Goal: Task Accomplishment & Management: Manage account settings

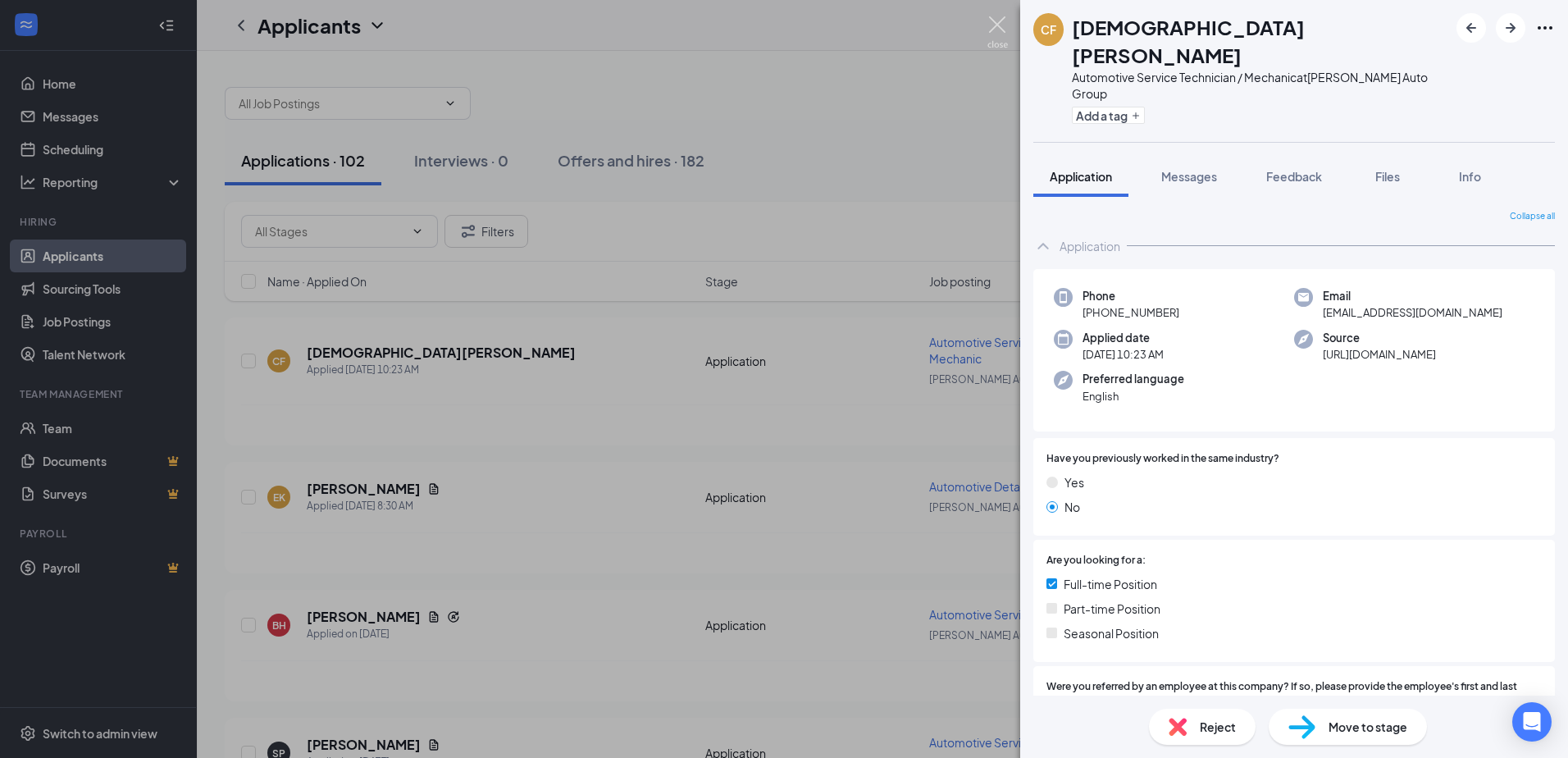
click at [994, 26] on img at bounding box center [997, 32] width 21 height 32
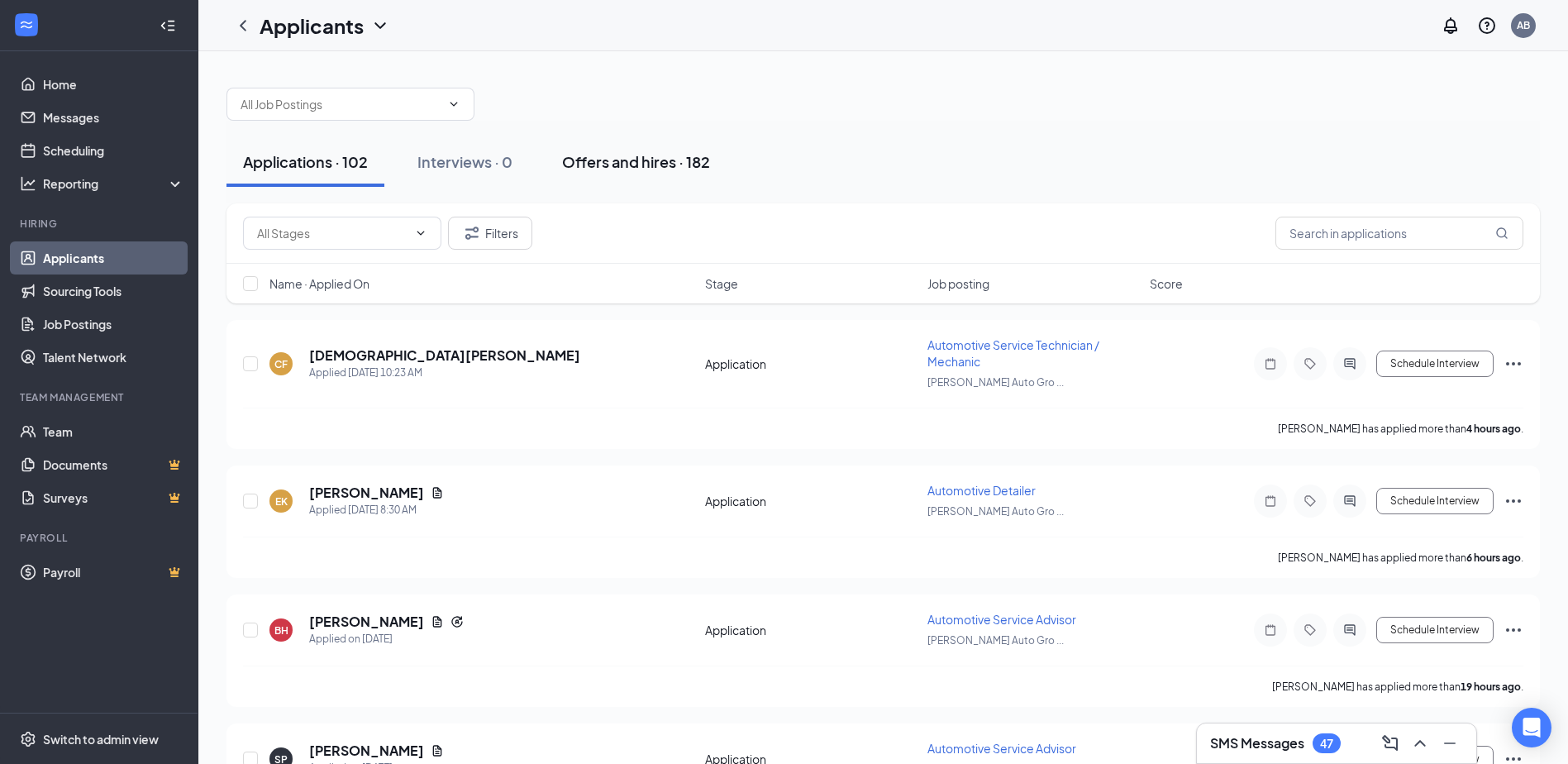
click at [586, 166] on div "Offers and hires · 182" at bounding box center [637, 161] width 148 height 21
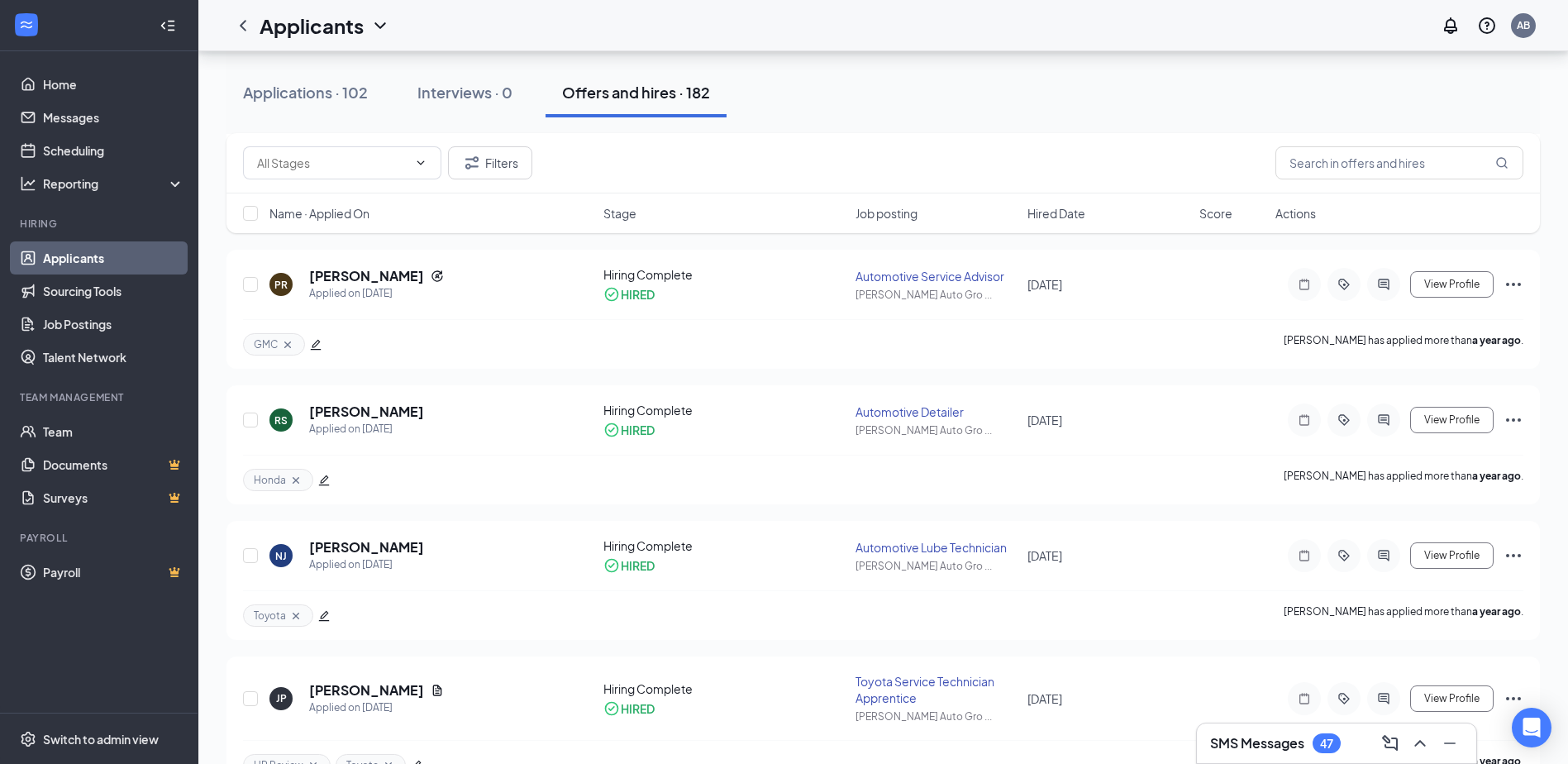
scroll to position [8847, 0]
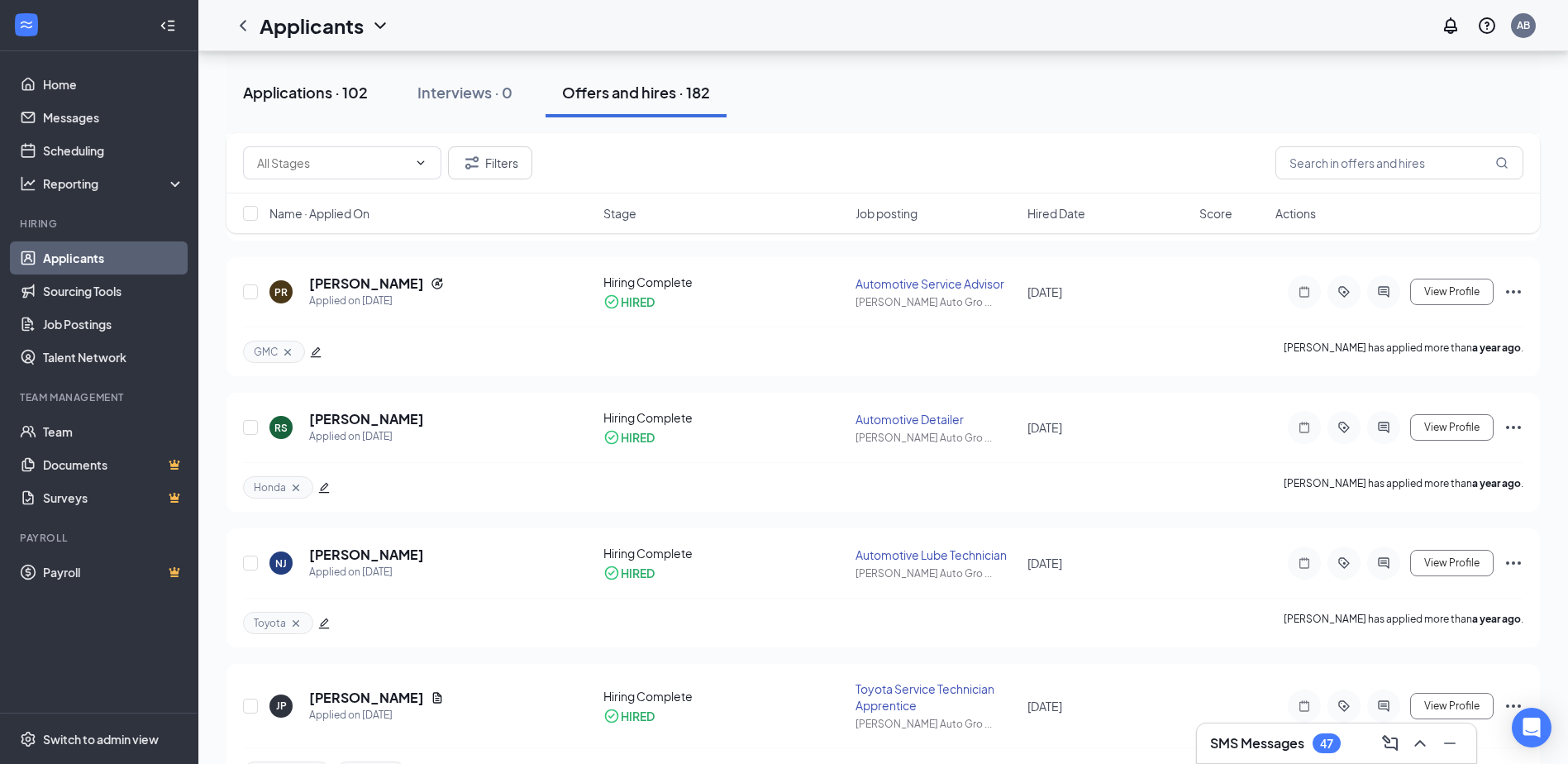
click at [301, 98] on div "Applications · 102" at bounding box center [305, 92] width 125 height 21
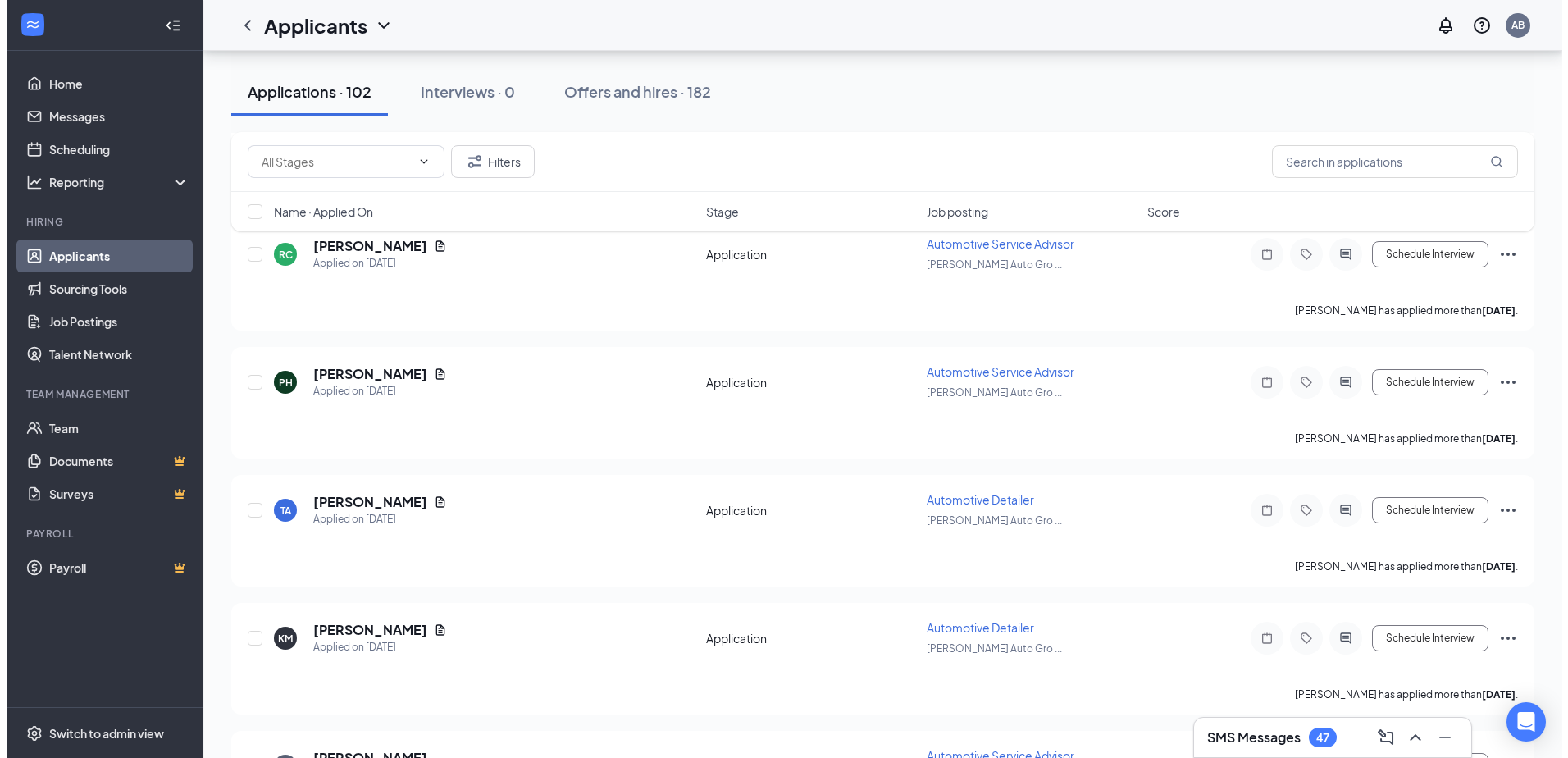
scroll to position [6153, 0]
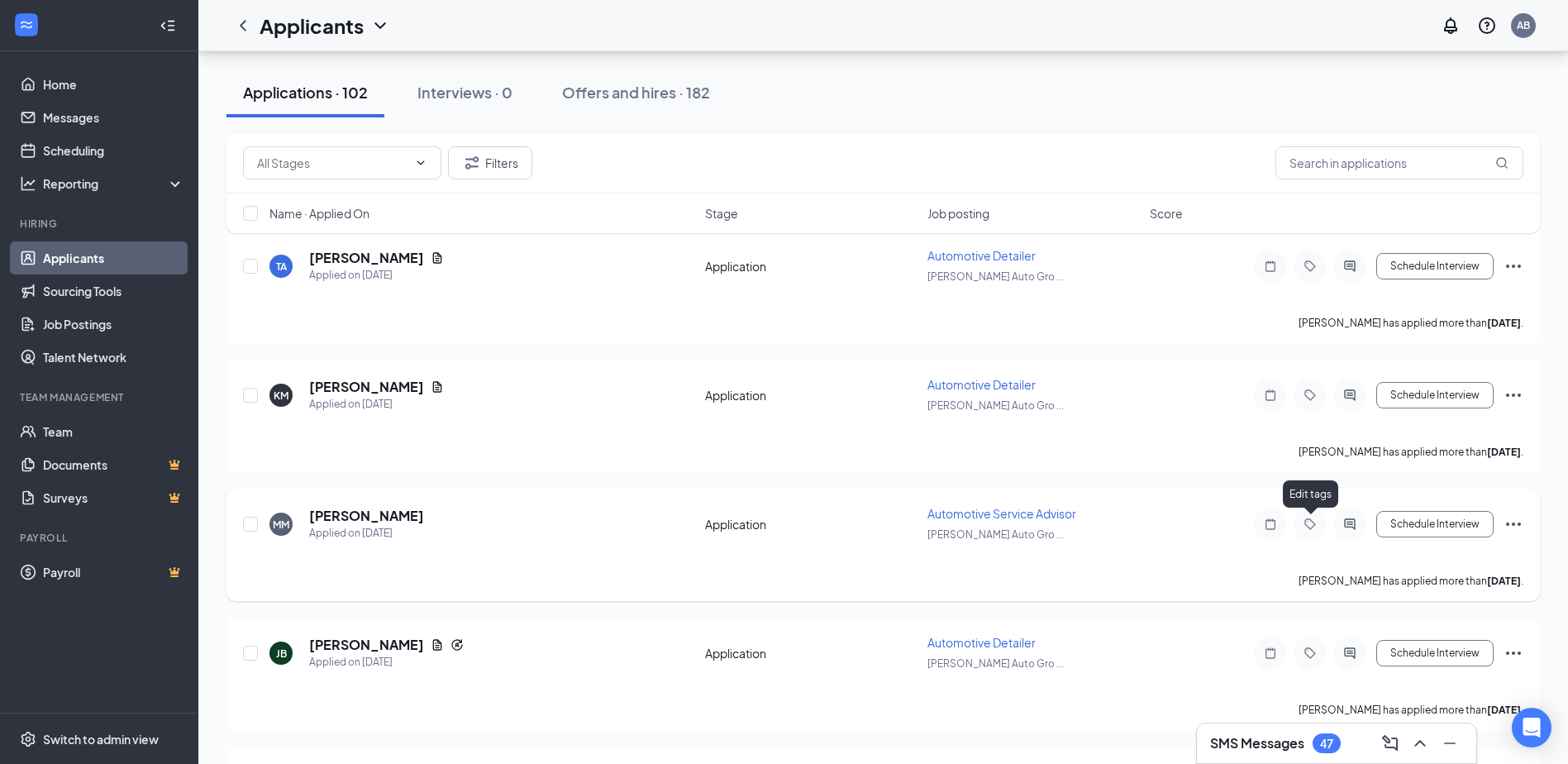
click at [1307, 528] on icon "Tag" at bounding box center [1311, 524] width 20 height 13
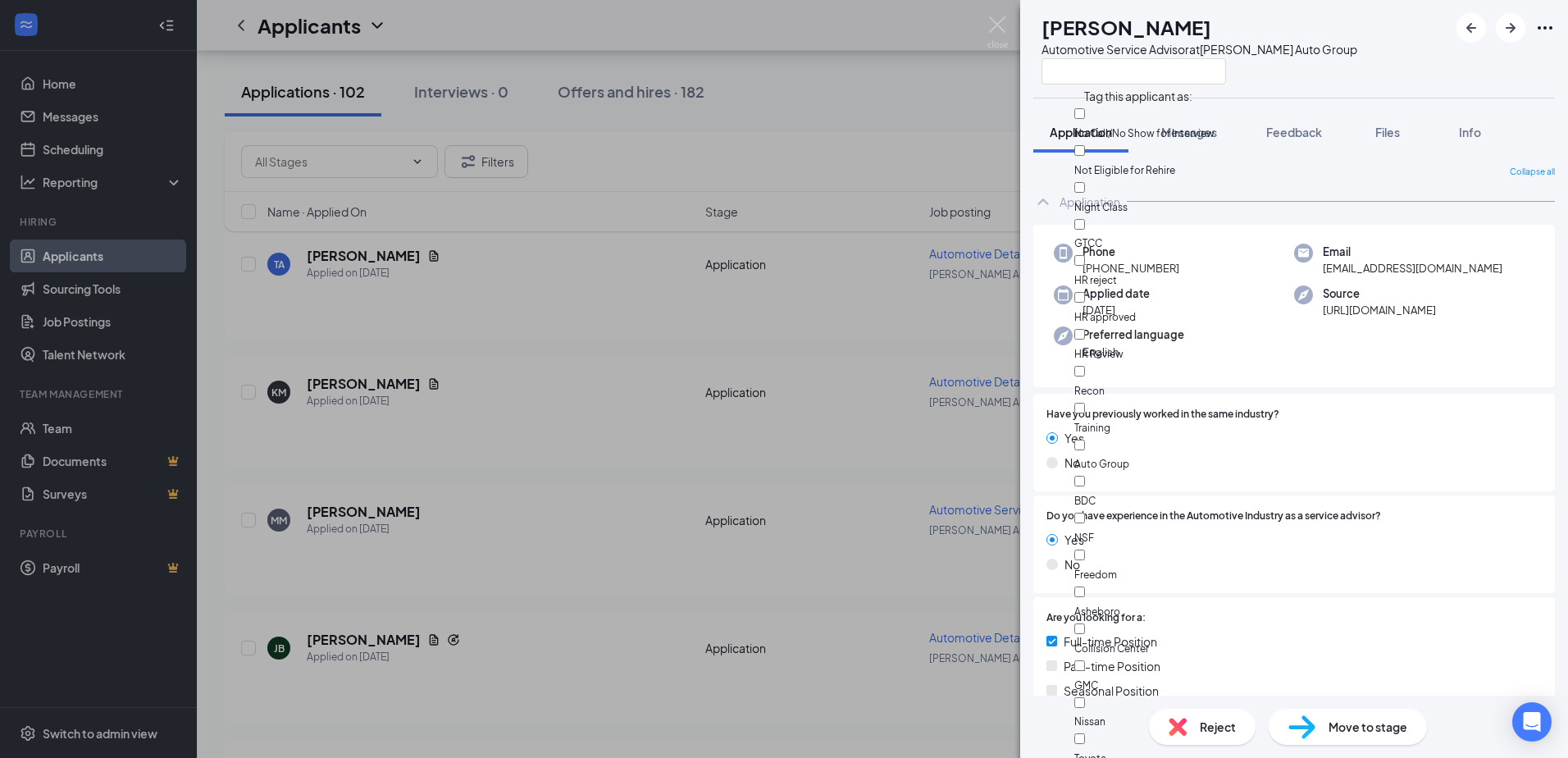
scroll to position [246, 0]
click at [1085, 661] on input "GMC" at bounding box center [1079, 666] width 11 height 11
checkbox input "true"
click at [1121, 70] on input "text" at bounding box center [1133, 71] width 184 height 26
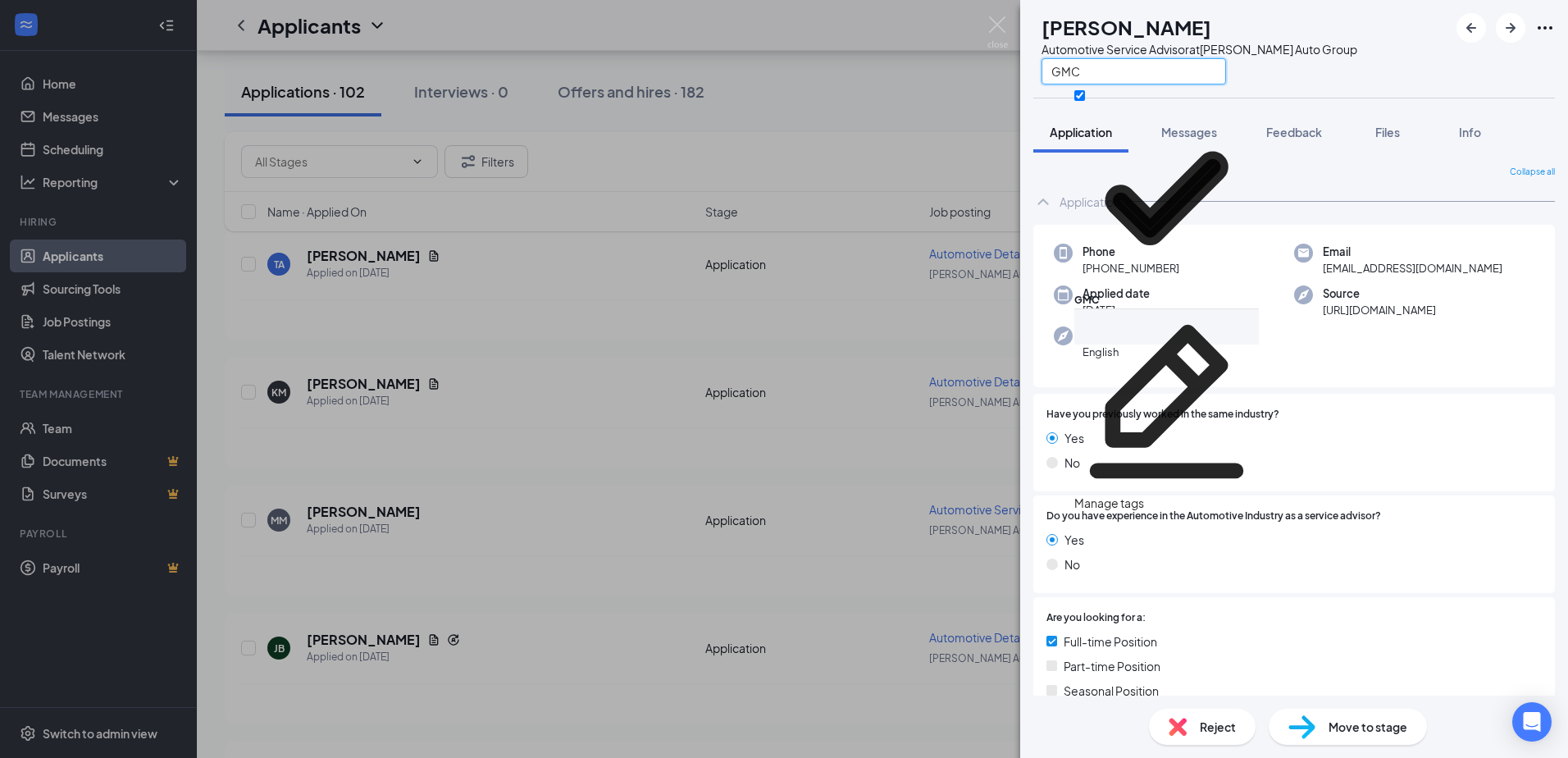
type input "GMC"
click at [1335, 75] on div "GMC" at bounding box center [1199, 71] width 316 height 27
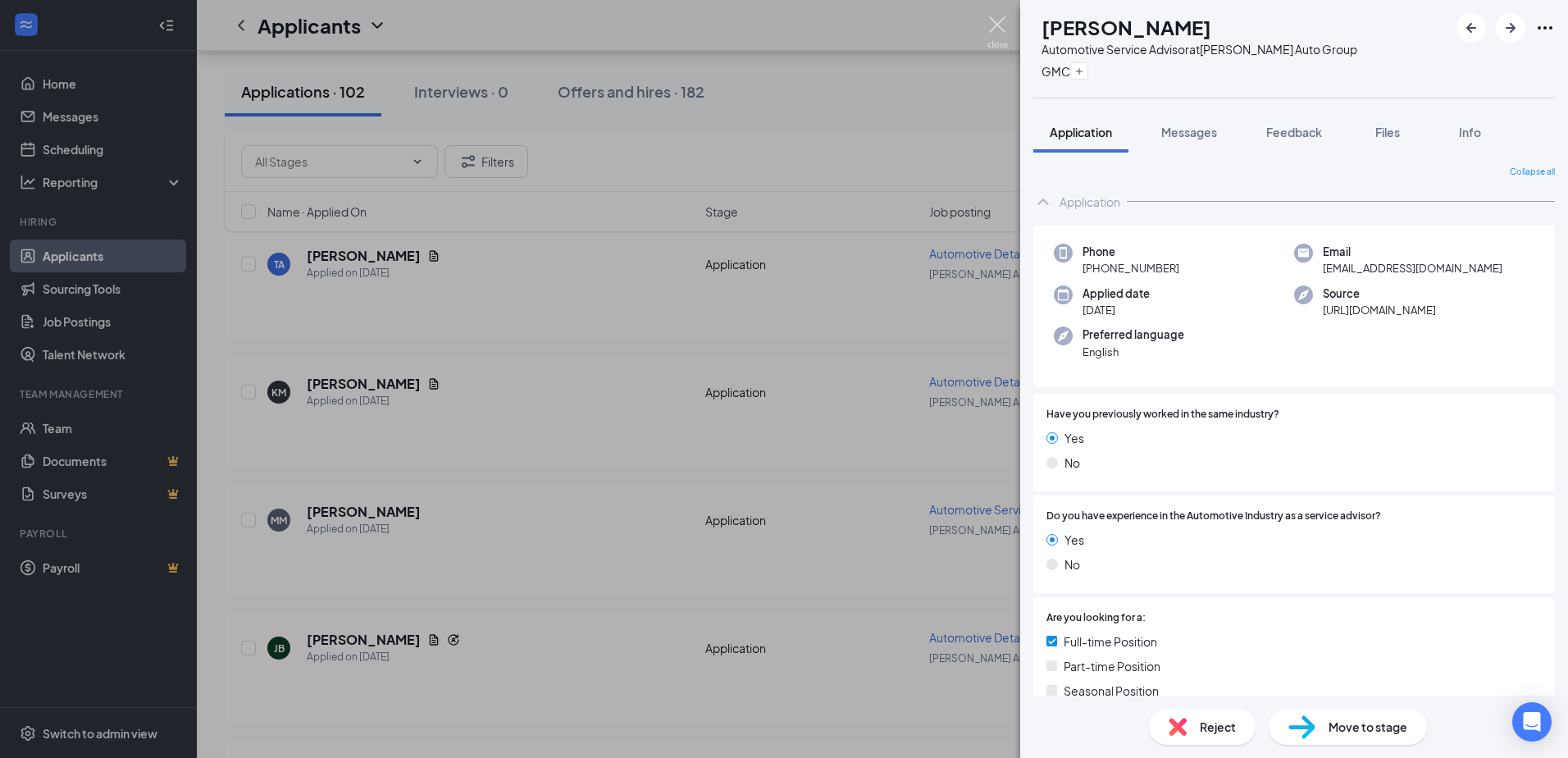
click at [1002, 25] on img at bounding box center [997, 32] width 21 height 32
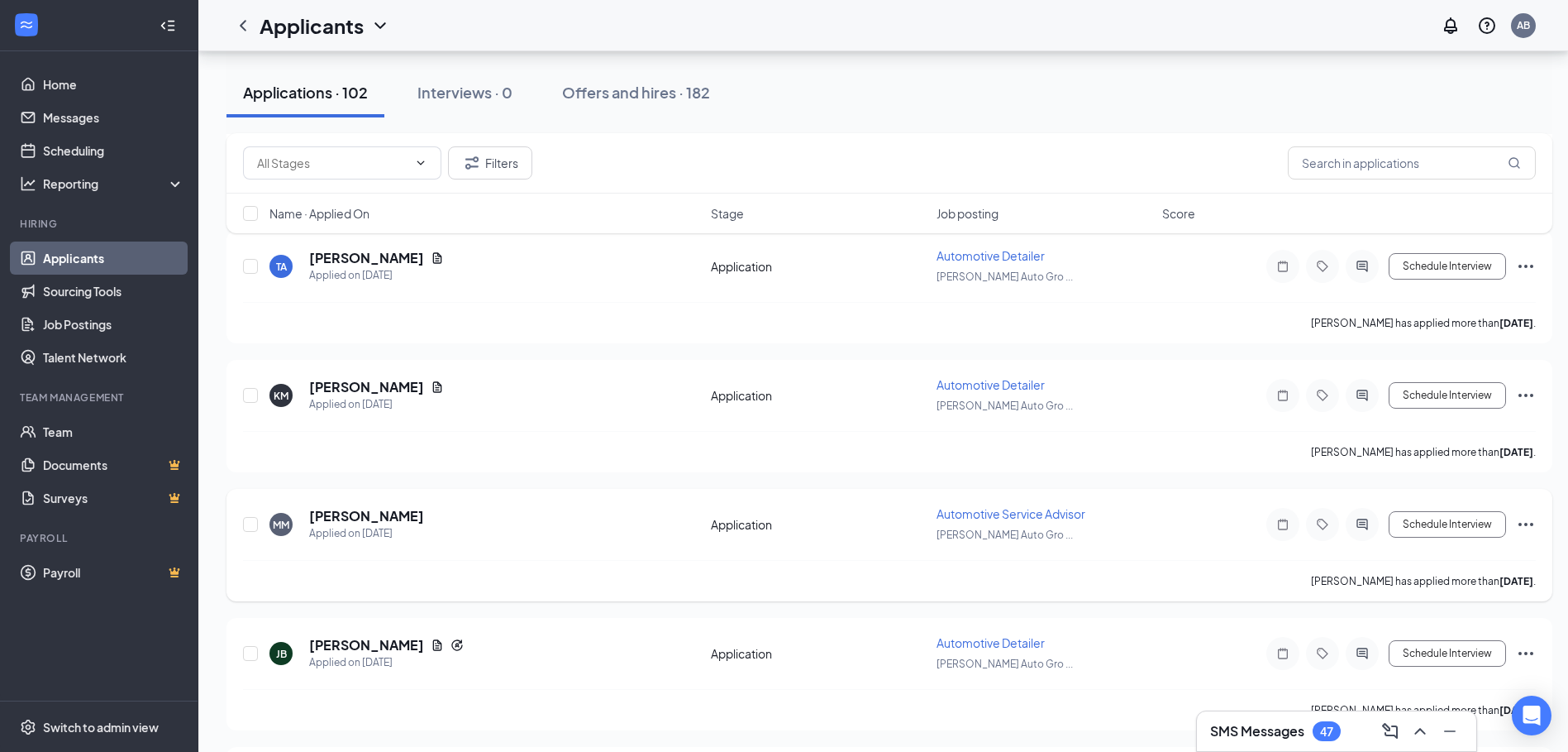
click at [1525, 530] on icon "Ellipses" at bounding box center [1526, 524] width 20 height 20
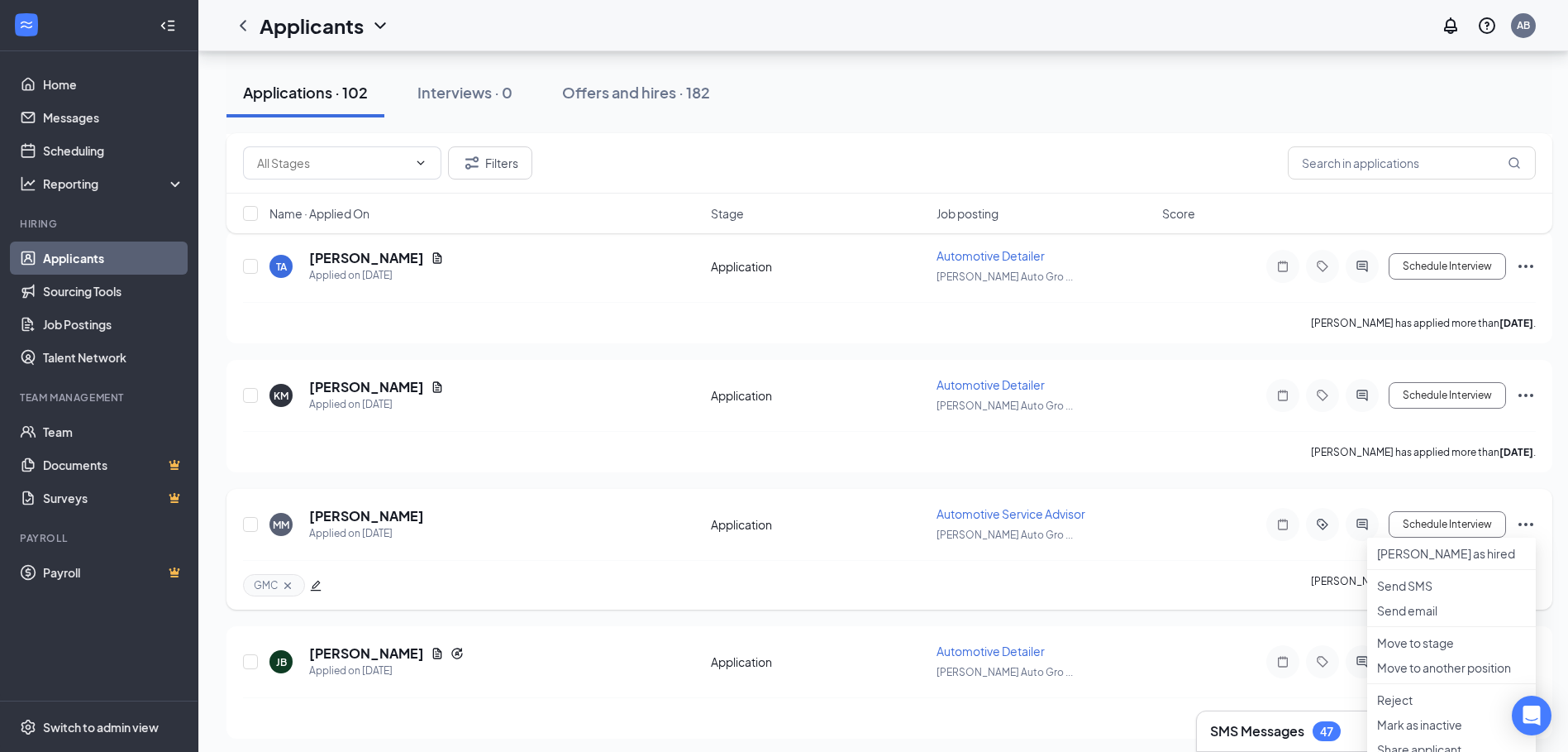
click at [1530, 522] on icon "Ellipses" at bounding box center [1526, 524] width 20 height 20
click at [1447, 650] on p "Move to stage" at bounding box center [1452, 642] width 148 height 16
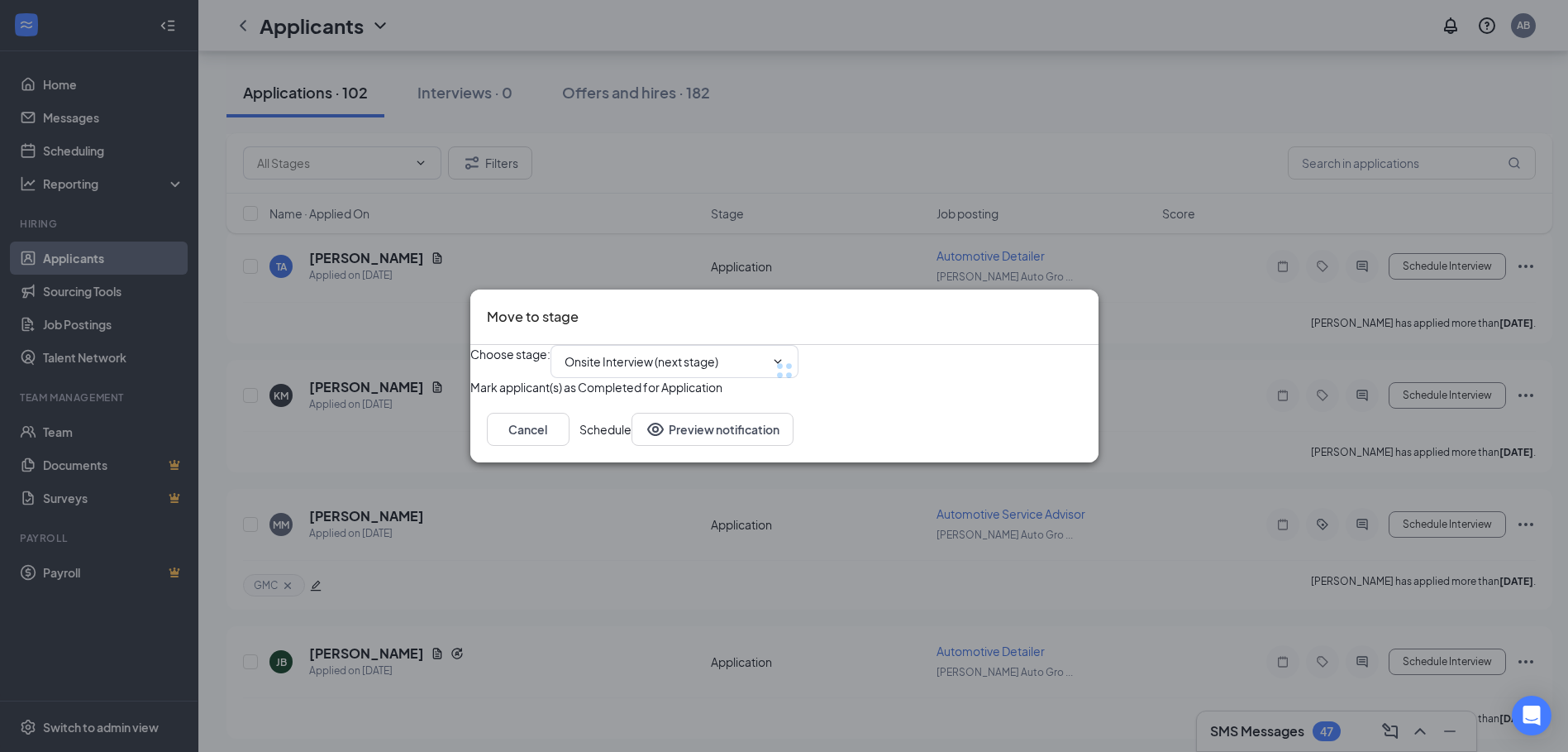
click at [809, 344] on div at bounding box center [785, 370] width 628 height 51
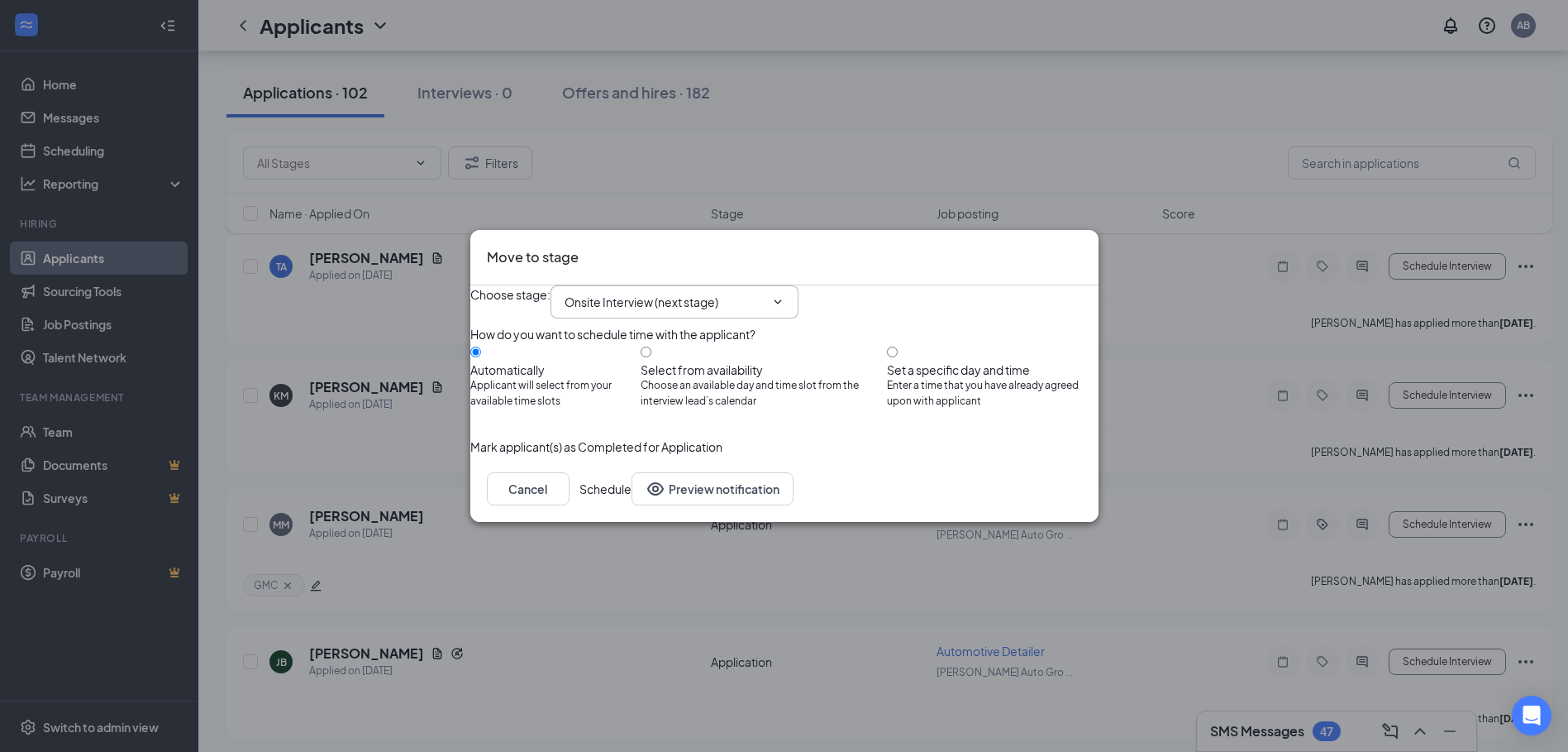
click at [785, 295] on icon "ChevronDown" at bounding box center [778, 301] width 13 height 13
click at [1083, 246] on icon "Cross" at bounding box center [1083, 246] width 0 height 0
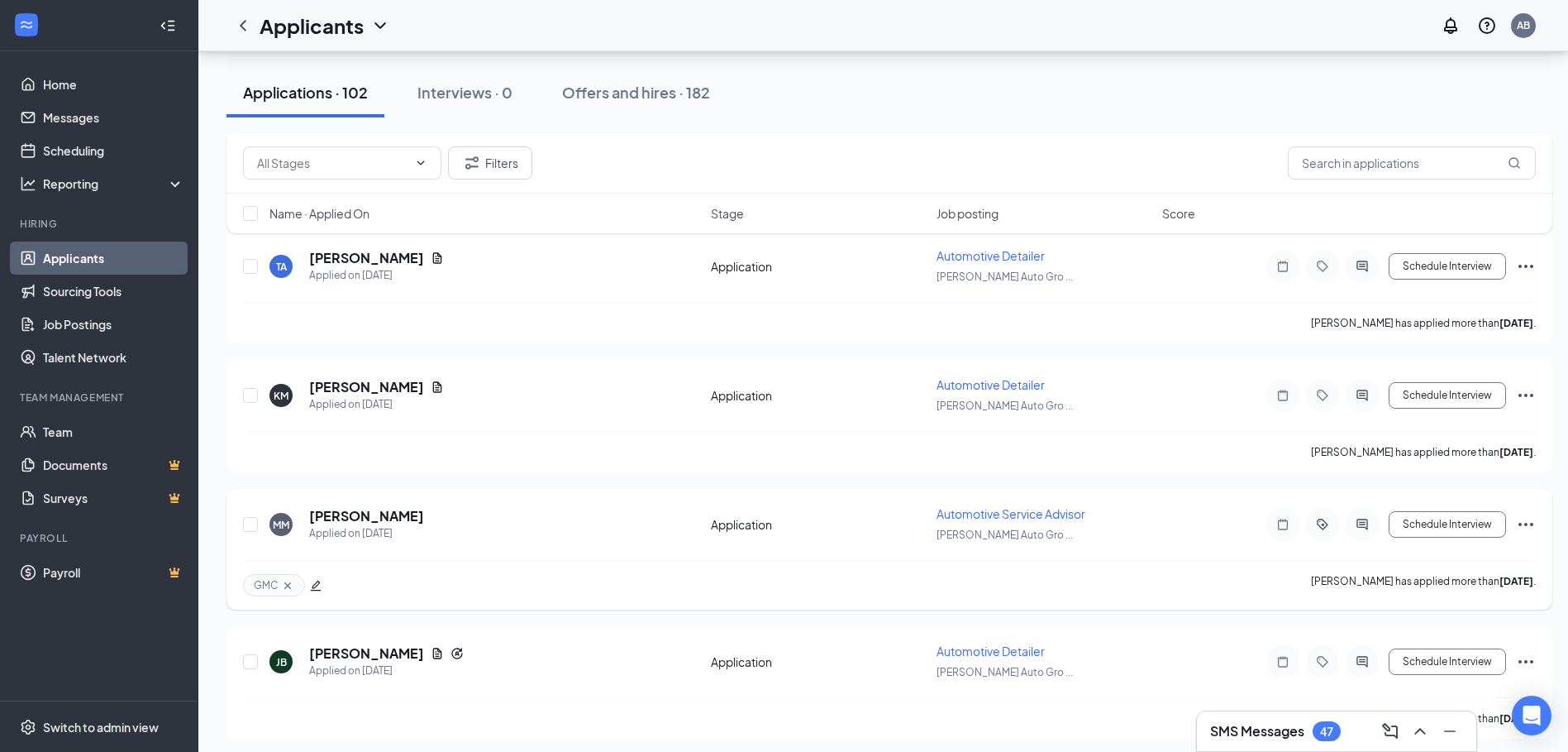
click at [1527, 518] on icon "Ellipses" at bounding box center [1526, 524] width 20 height 20
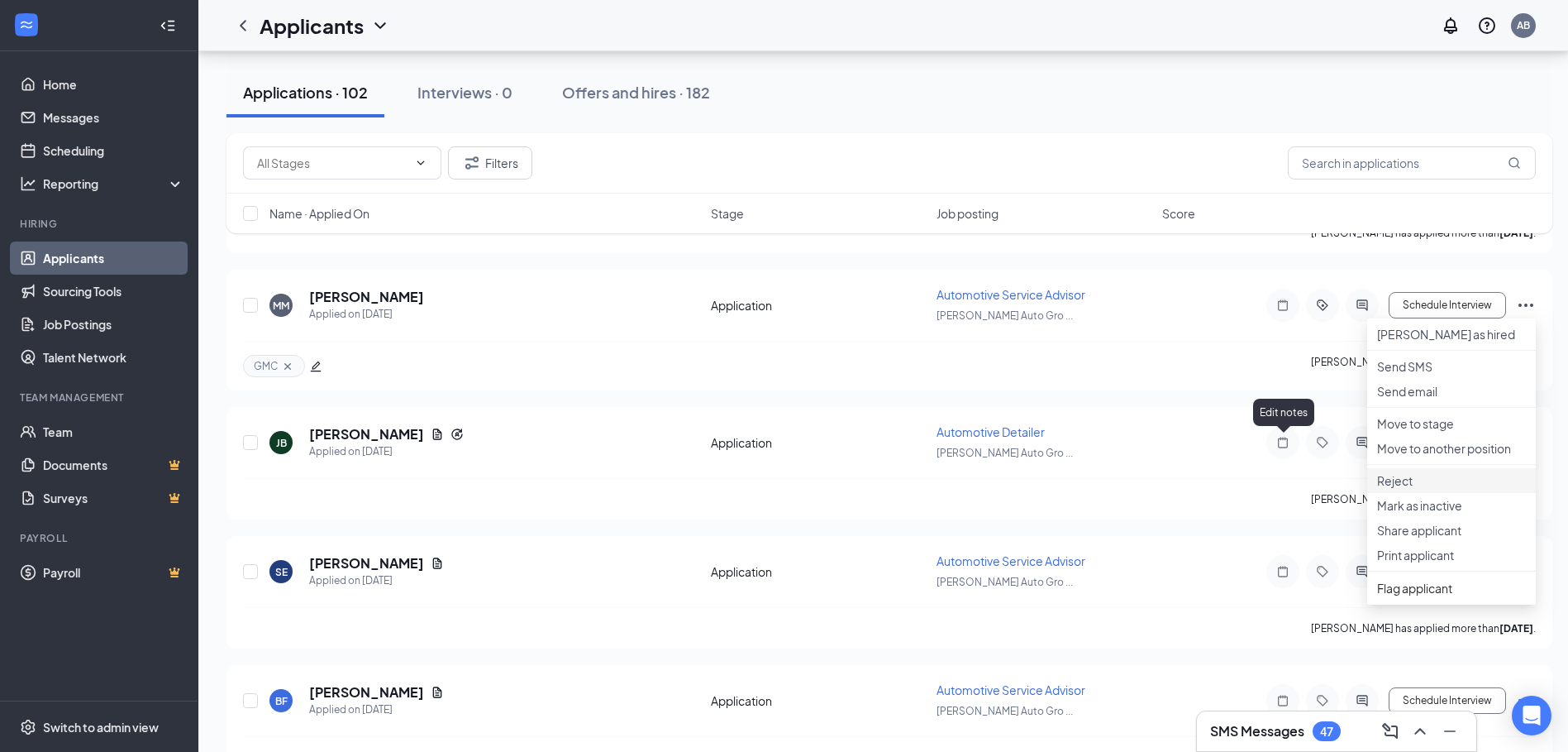
scroll to position [6449, 0]
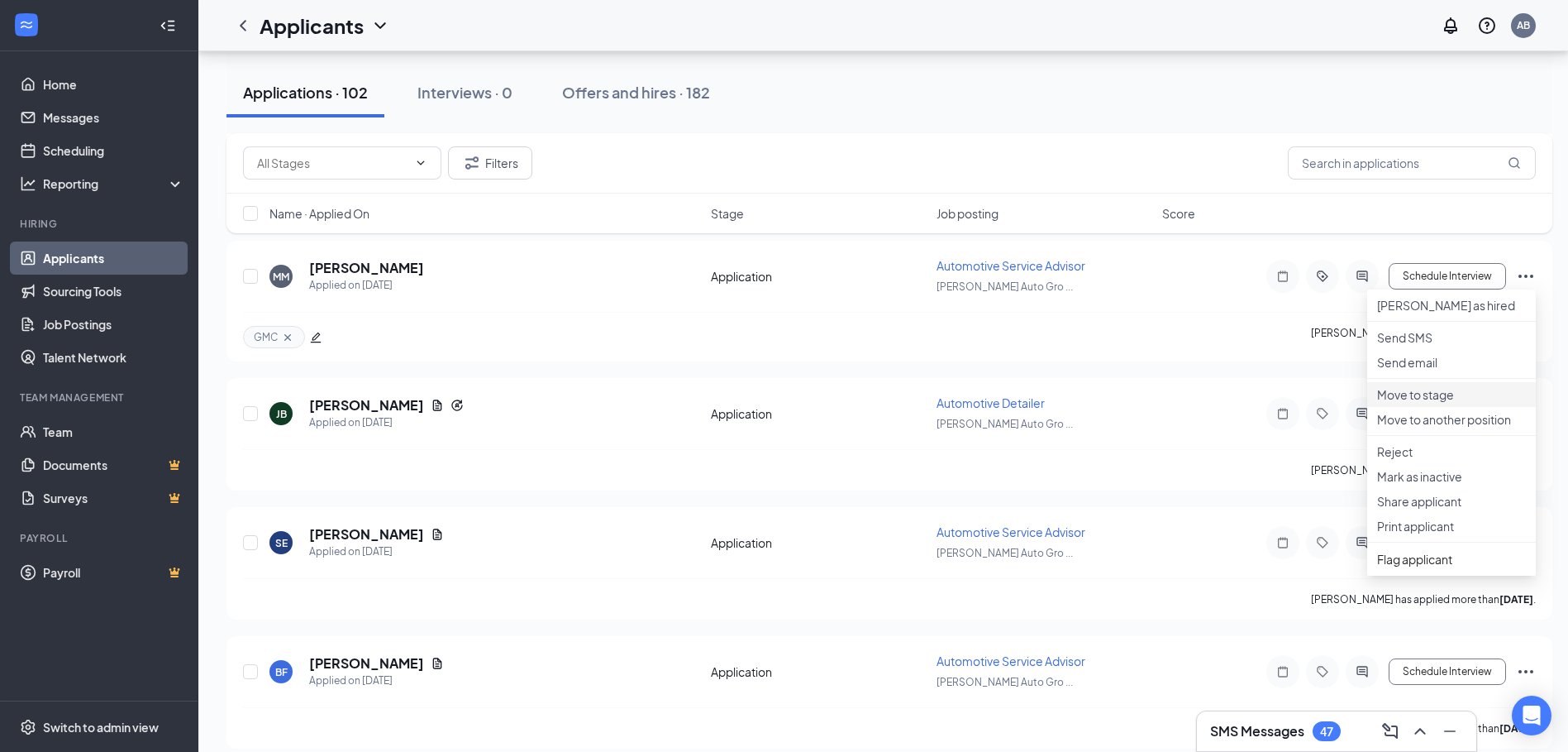
click at [1412, 403] on p "Move to stage" at bounding box center [1452, 395] width 148 height 16
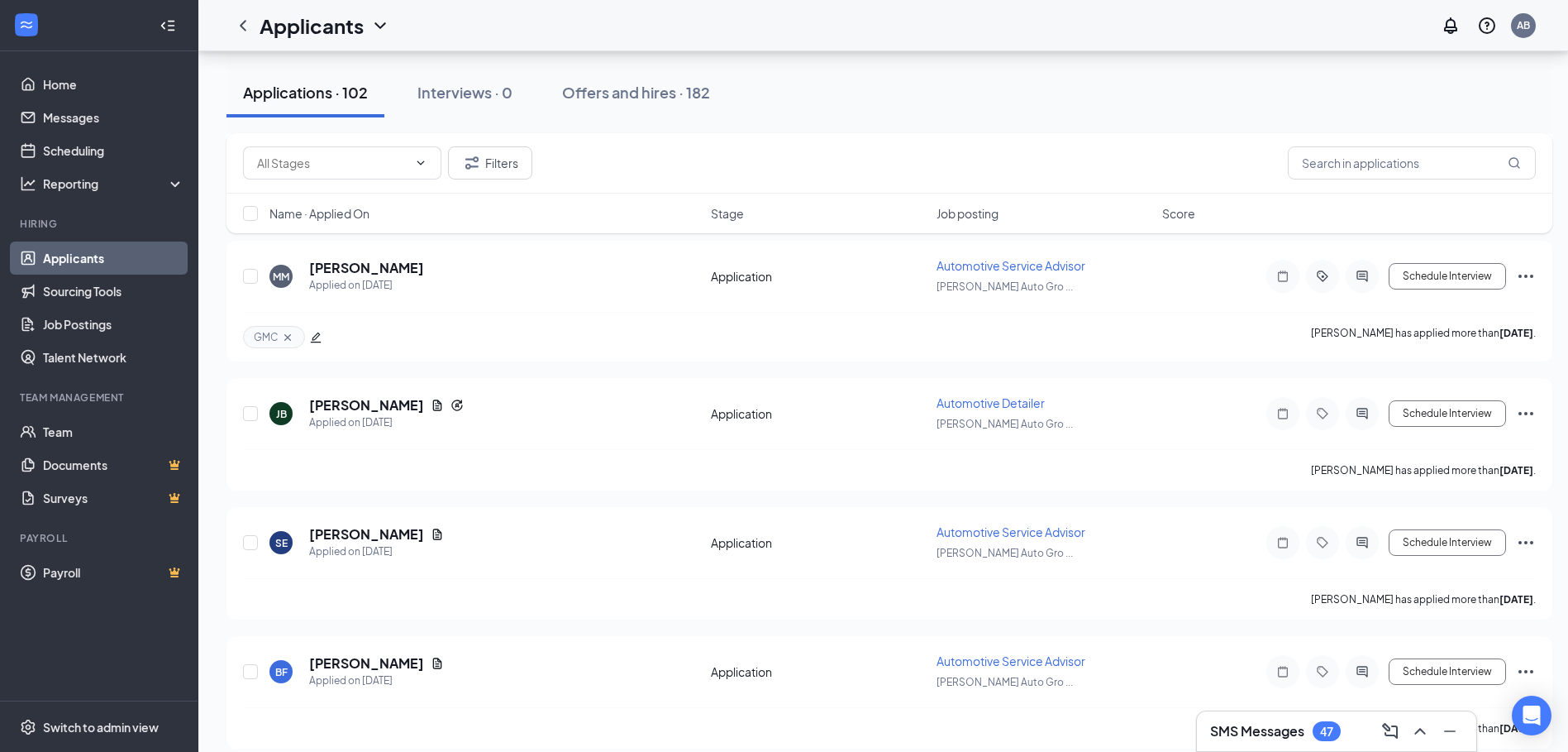
type input "Onsite Interview (next stage)"
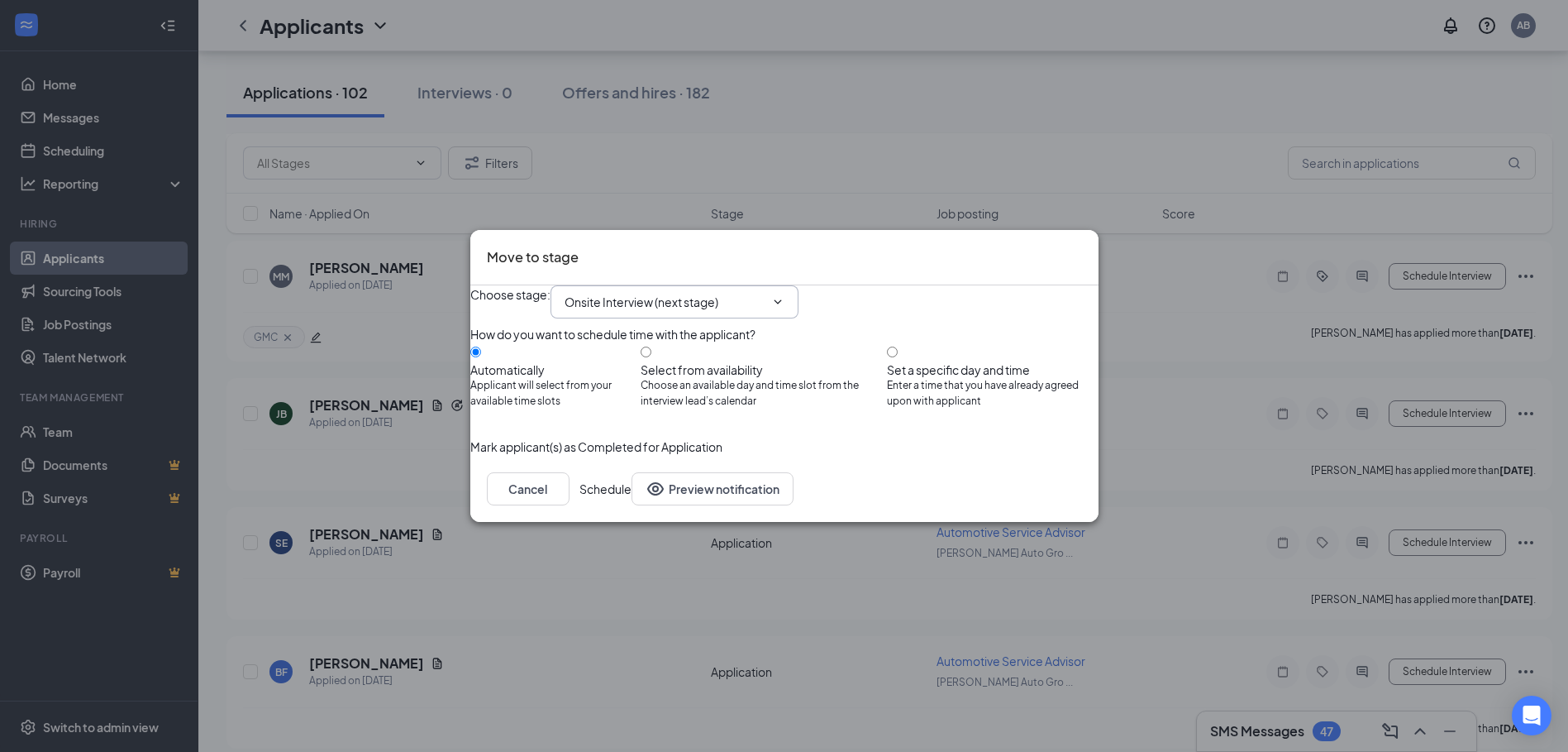
click at [799, 287] on span "Onsite Interview (next stage)" at bounding box center [674, 301] width 248 height 33
click at [785, 295] on icon "ChevronDown" at bounding box center [778, 301] width 13 height 13
click at [1083, 246] on icon "Cross" at bounding box center [1083, 246] width 0 height 0
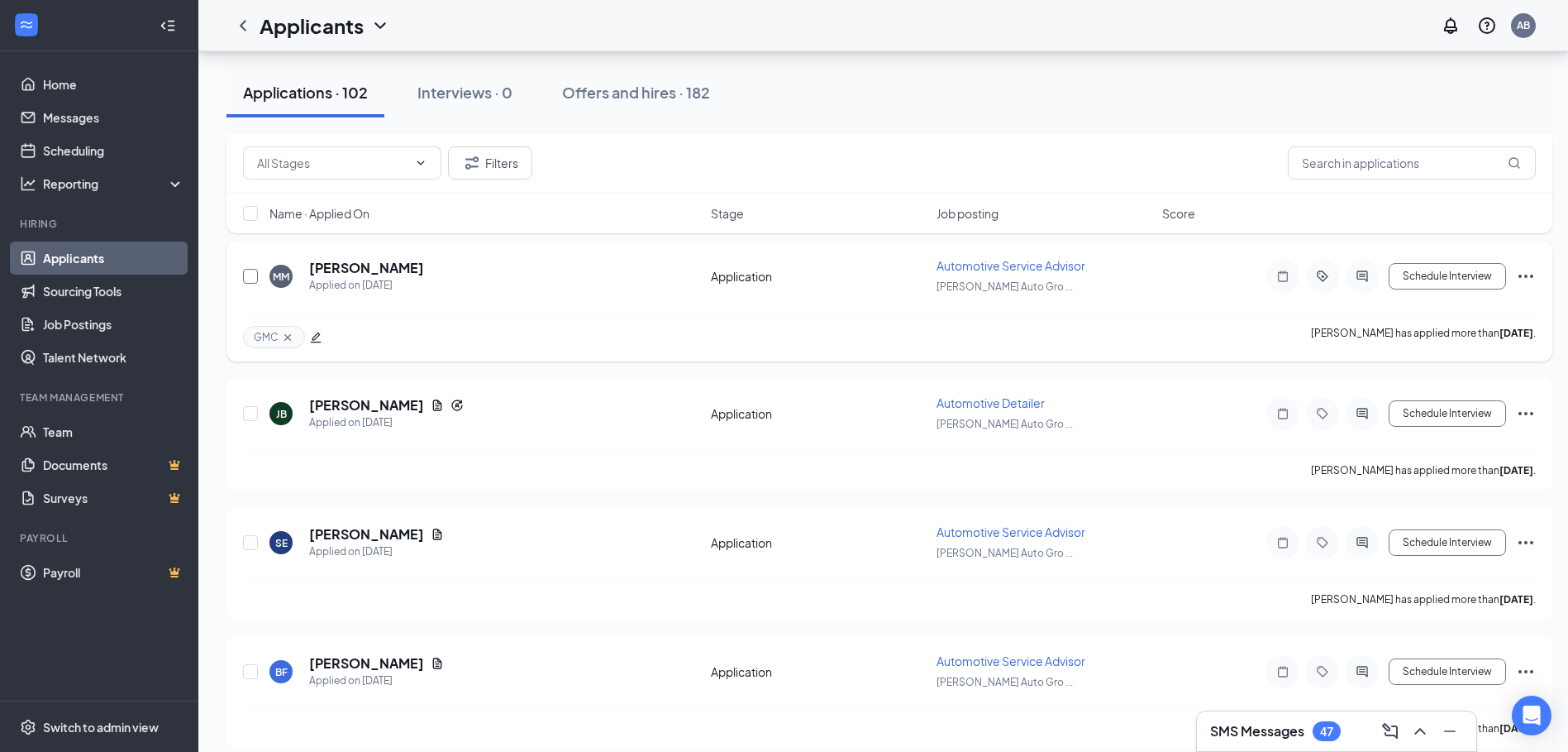
click at [251, 277] on input "checkbox" at bounding box center [250, 276] width 15 height 15
checkbox input "true"
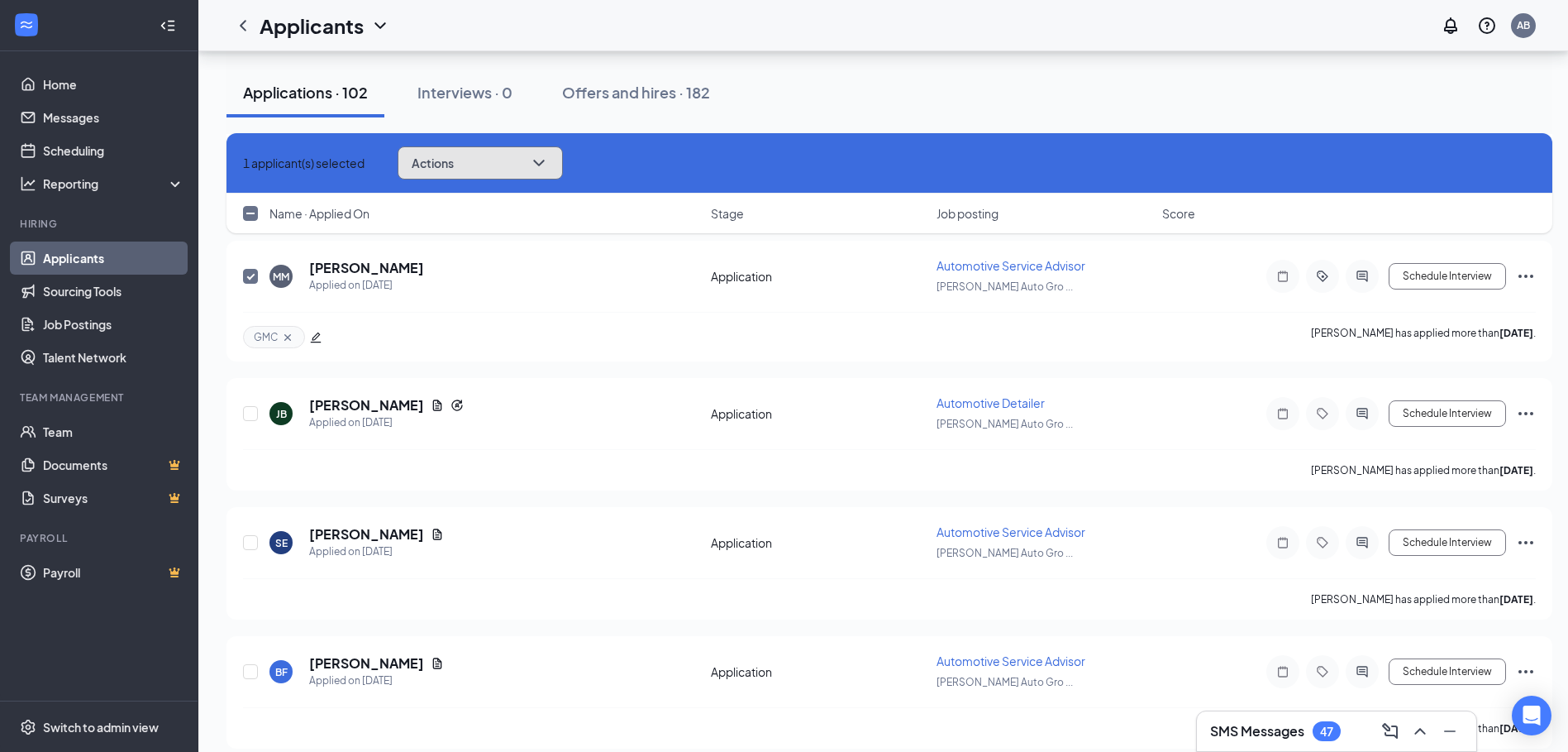
click at [549, 168] on icon "ChevronDown" at bounding box center [539, 163] width 20 height 20
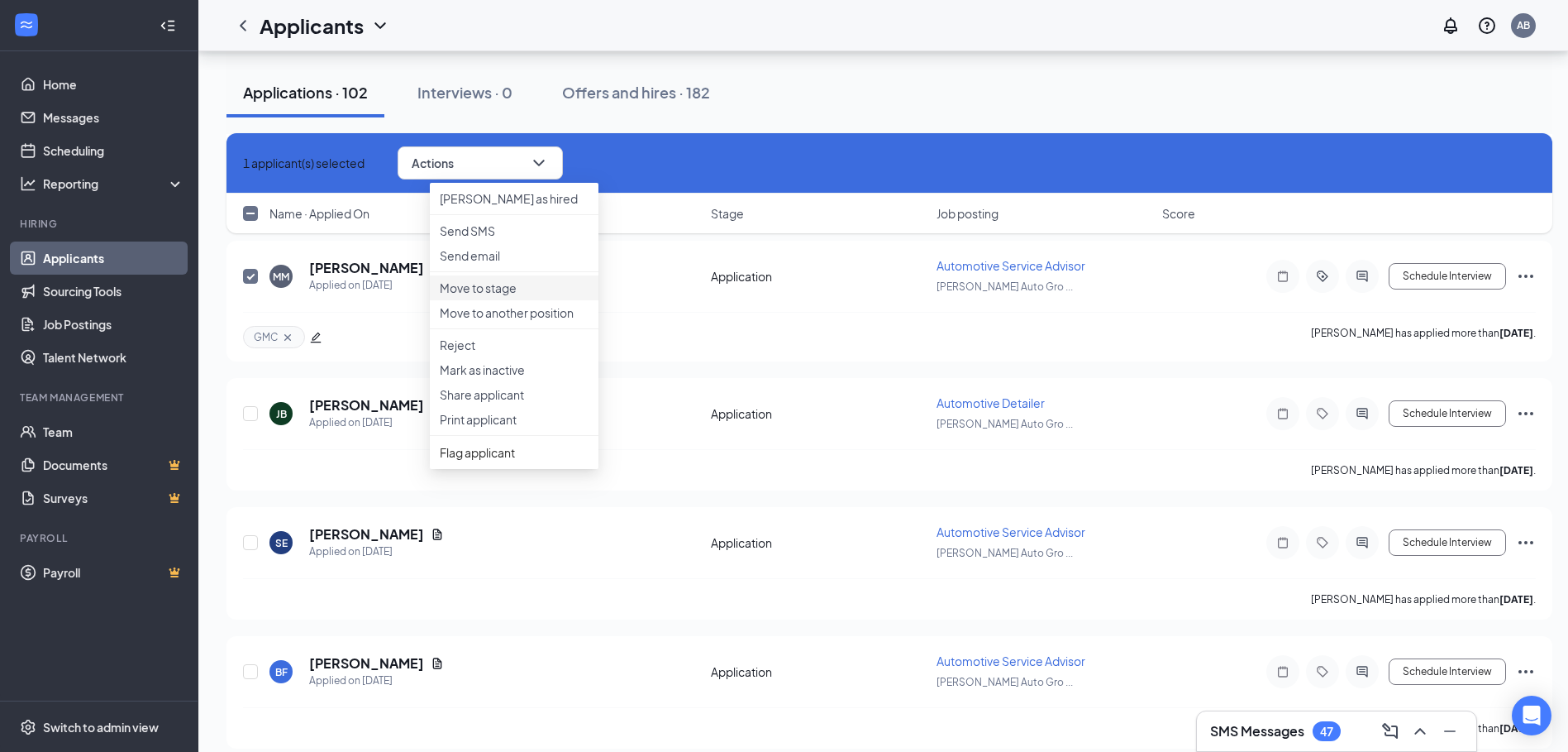
click at [480, 296] on p "Move to stage" at bounding box center [514, 288] width 148 height 16
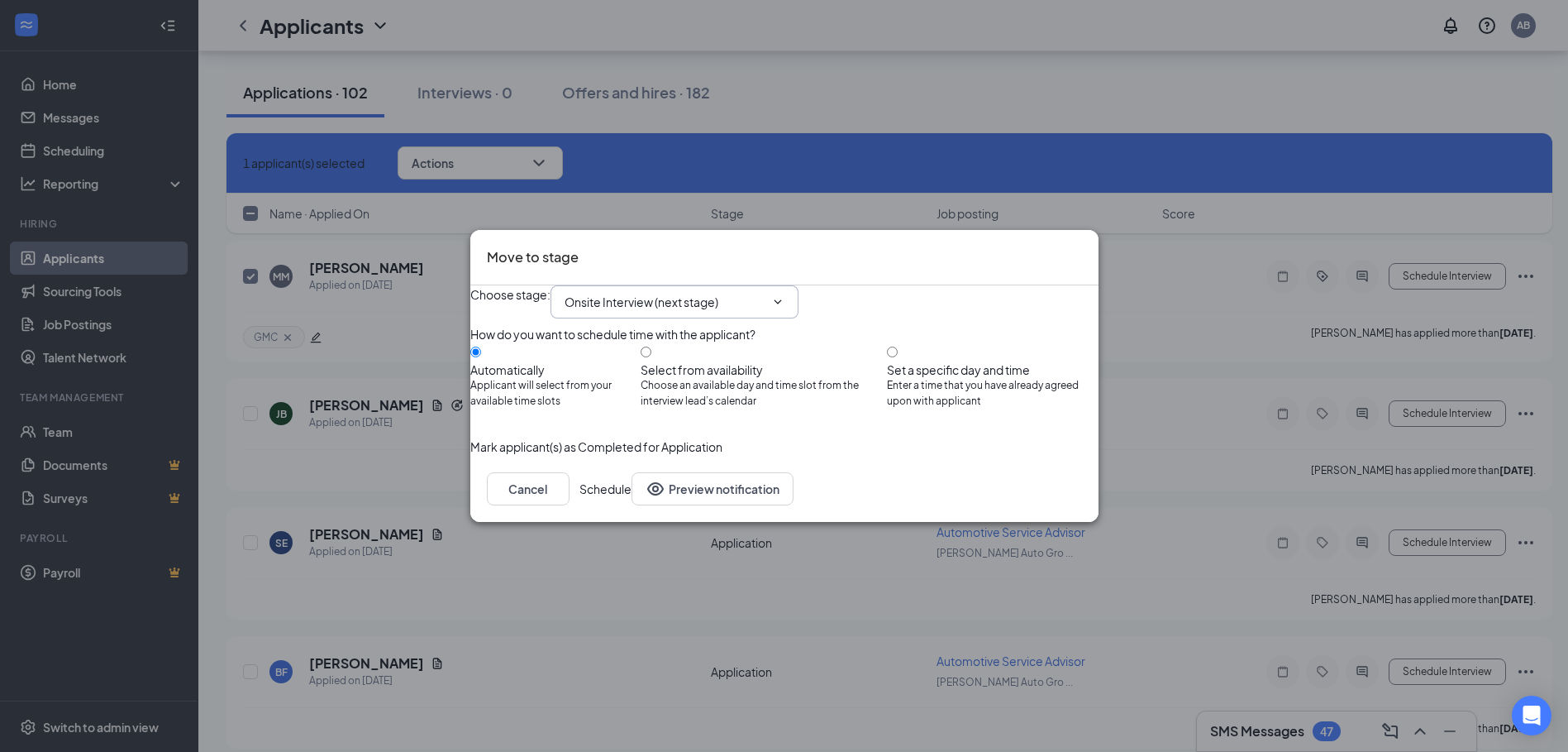
click at [765, 293] on input "Onsite Interview (next stage)" at bounding box center [665, 302] width 200 height 18
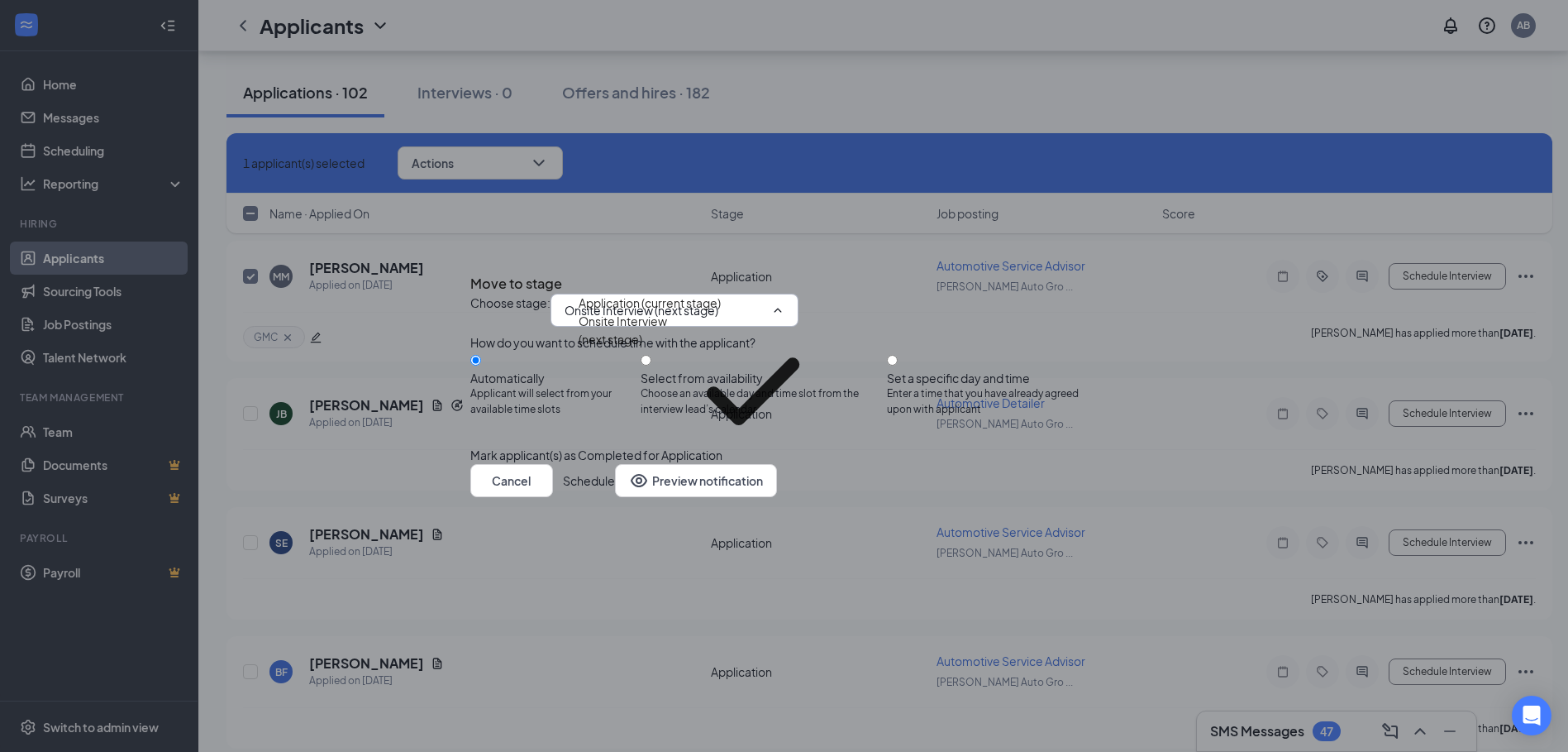
click at [680, 488] on div "Formal Application" at bounding box center [629, 497] width 101 height 18
type input "Formal Application"
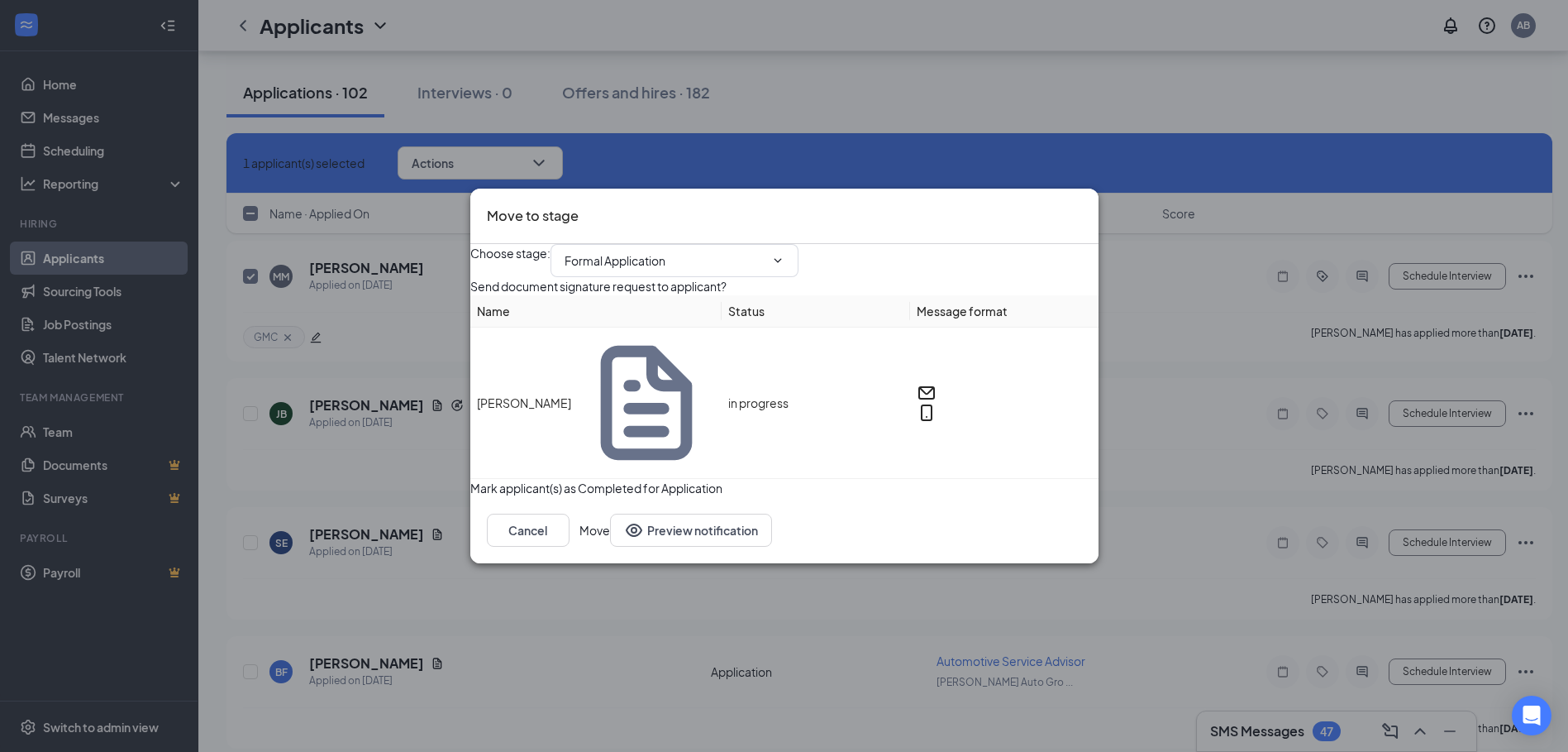
click at [610, 525] on button "Move" at bounding box center [594, 530] width 30 height 33
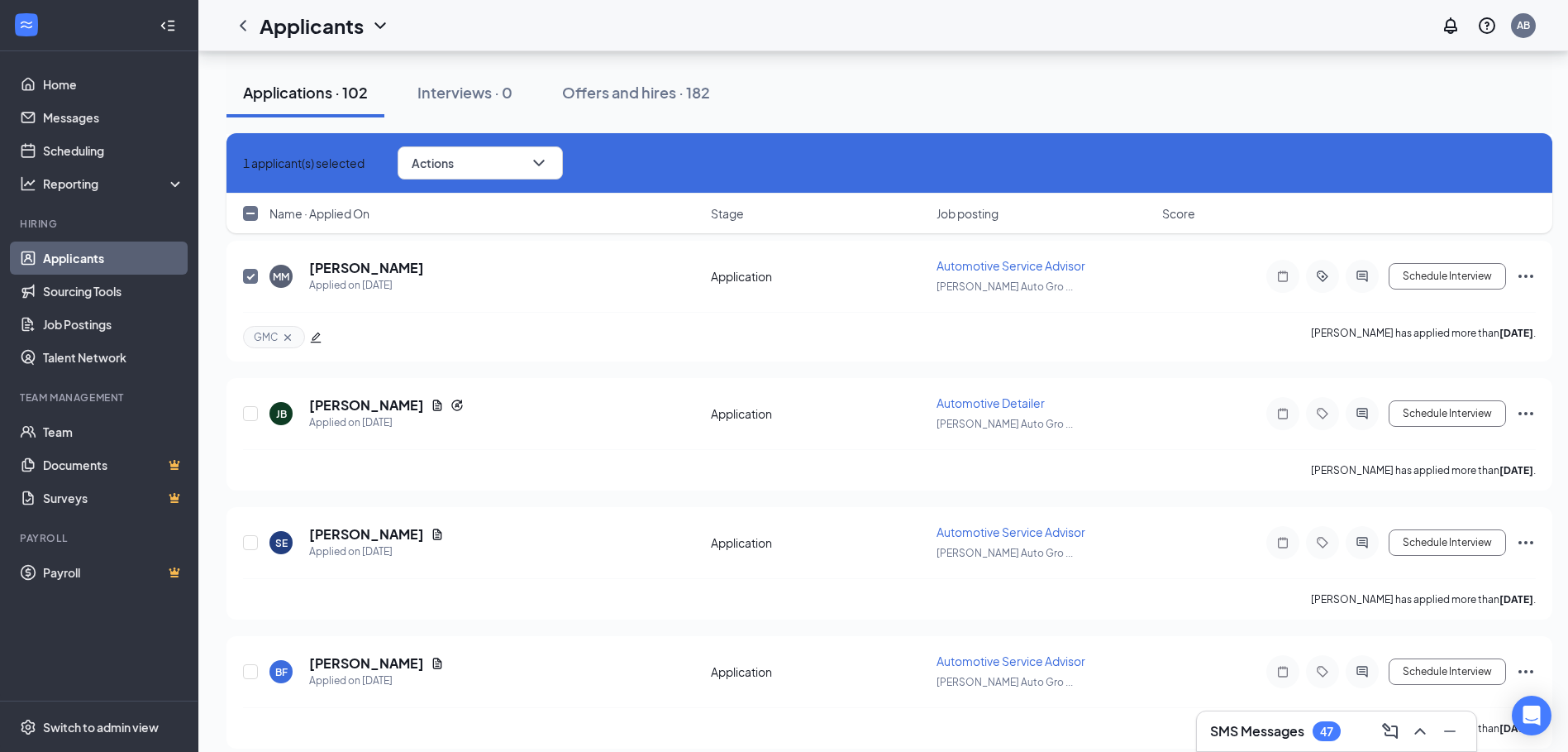
checkbox input "false"
